Goal: Task Accomplishment & Management: Manage account settings

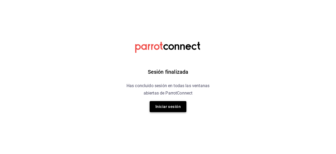
click at [174, 108] on button "Iniciar sesión" at bounding box center [168, 106] width 37 height 11
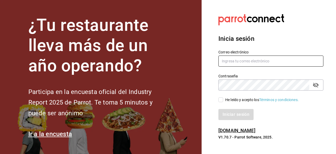
click at [268, 62] on input "text" at bounding box center [270, 60] width 105 height 11
type input "[EMAIL_ADDRESS][DOMAIN_NAME]"
click at [223, 101] on label "He leído y acepto los Términos y condiciones." at bounding box center [258, 100] width 80 height 6
click at [223, 101] on input "He leído y acepto los Términos y condiciones." at bounding box center [220, 99] width 5 height 5
checkbox input "true"
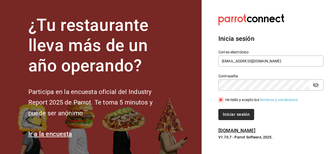
click at [231, 111] on button "Iniciar sesión" at bounding box center [236, 114] width 36 height 11
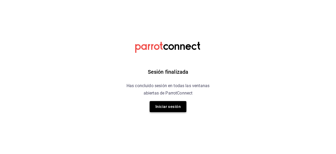
click at [182, 106] on button "Iniciar sesión" at bounding box center [168, 106] width 37 height 11
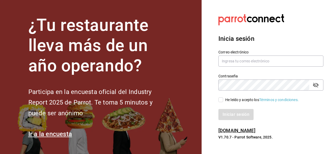
click at [256, 67] on div "Correo electrónico" at bounding box center [270, 59] width 105 height 18
click at [254, 58] on input "text" at bounding box center [270, 60] width 105 height 11
type input "[EMAIL_ADDRESS][DOMAIN_NAME]"
click at [223, 101] on span "He leído y acepto los Términos y condiciones." at bounding box center [261, 100] width 76 height 6
click at [223, 101] on input "He leído y acepto los Términos y condiciones." at bounding box center [220, 99] width 5 height 5
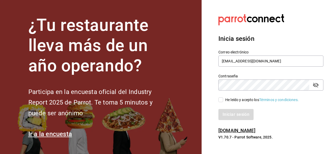
checkbox input "true"
click at [228, 109] on button "Iniciar sesión" at bounding box center [236, 114] width 36 height 11
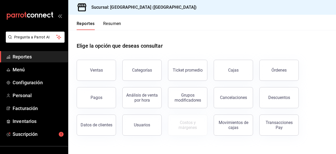
click at [108, 20] on div "Reportes Resumen" at bounding box center [94, 22] width 53 height 15
click at [110, 22] on button "Resumen" at bounding box center [112, 25] width 18 height 9
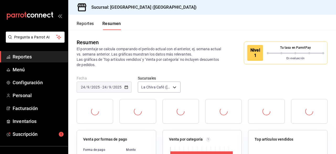
click at [87, 27] on button "Reportes" at bounding box center [85, 25] width 17 height 9
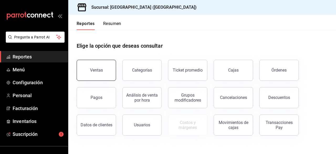
click at [100, 75] on button "Ventas" at bounding box center [96, 70] width 39 height 21
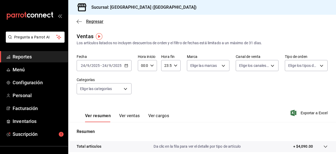
click at [84, 23] on span "Regresar" at bounding box center [90, 21] width 27 height 5
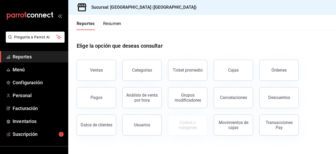
click at [124, 19] on header "Reportes Resumen" at bounding box center [202, 22] width 268 height 15
click at [120, 23] on button "Resumen" at bounding box center [112, 25] width 18 height 9
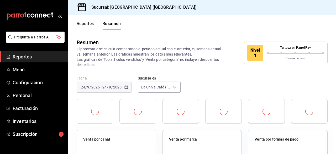
click at [247, 52] on div "Nivel 1" at bounding box center [255, 53] width 16 height 16
